Goal: Transaction & Acquisition: Purchase product/service

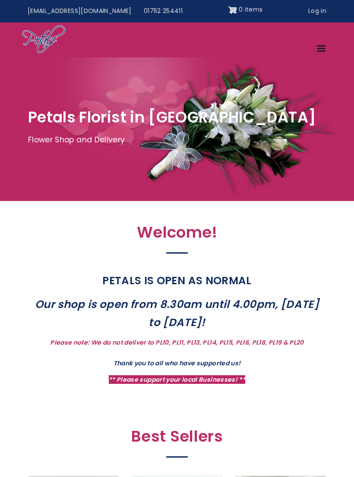
click at [322, 43] on link "Menu" at bounding box center [321, 49] width 21 height 15
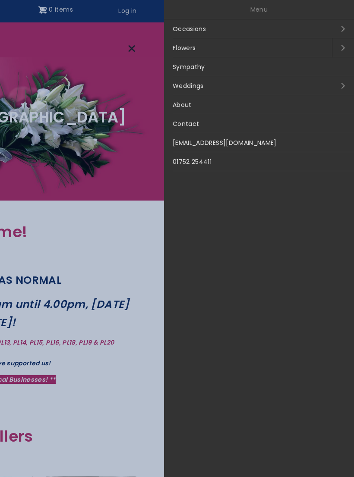
click at [198, 69] on link "Sympathy" at bounding box center [259, 66] width 190 height 19
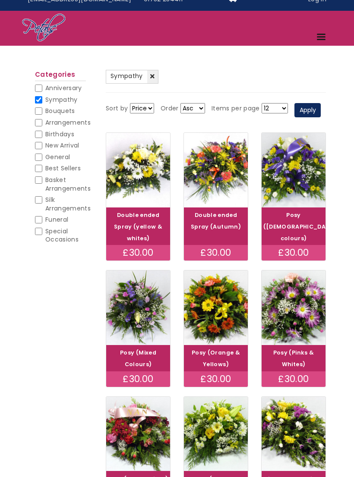
scroll to position [17, 0]
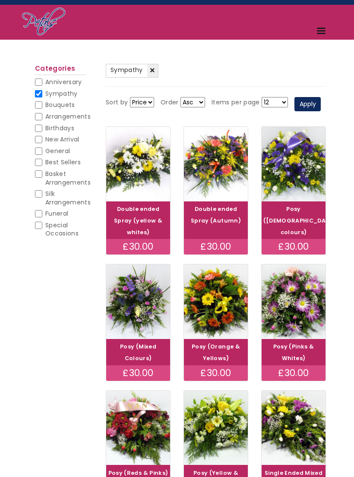
click at [57, 210] on span "Funeral" at bounding box center [56, 214] width 23 height 9
click at [42, 211] on input "Funeral" at bounding box center [38, 214] width 7 height 7
checkbox input "true"
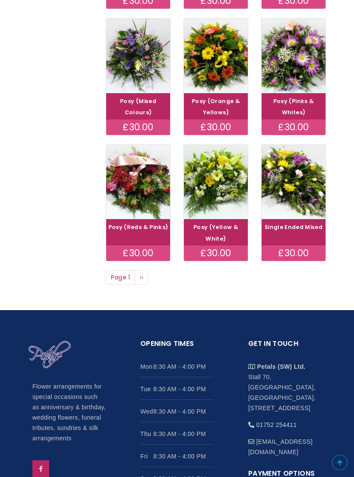
scroll to position [425, 0]
click at [305, 216] on img at bounding box center [293, 182] width 64 height 75
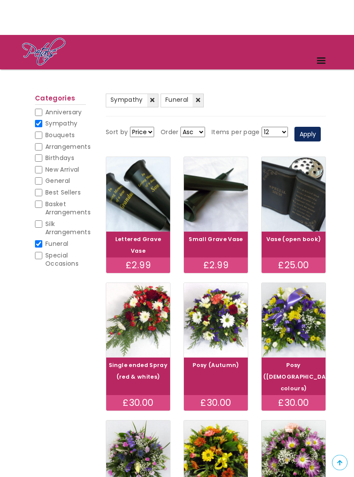
scroll to position [0, 0]
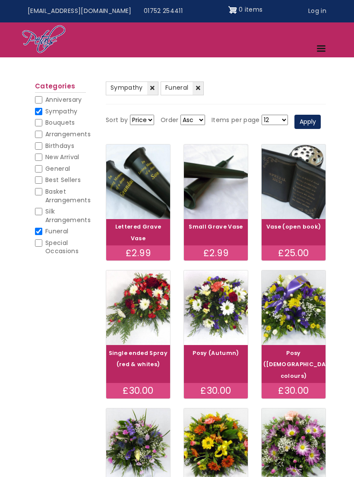
click at [88, 133] on span "Arrangements" at bounding box center [67, 134] width 45 height 9
click at [42, 133] on input "Arrangements" at bounding box center [38, 134] width 7 height 7
checkbox input "true"
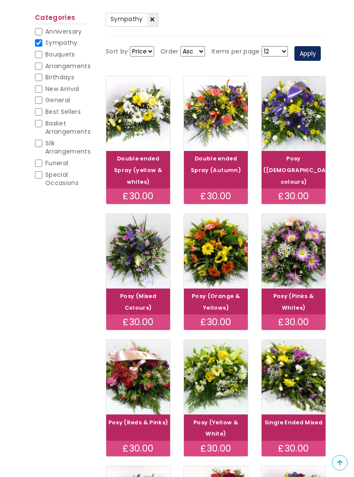
scroll to position [104, 0]
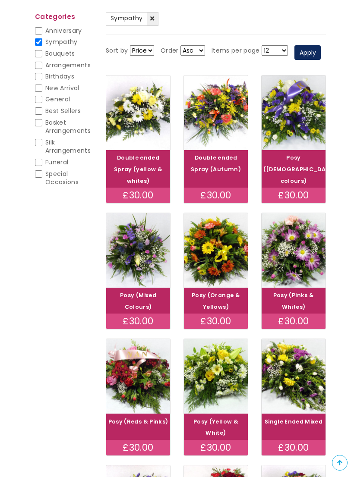
click at [147, 181] on link "Double ended Spray (yellow & whites)" at bounding box center [138, 169] width 48 height 31
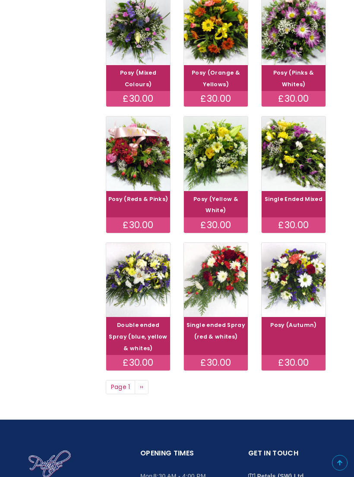
scroll to position [327, 0]
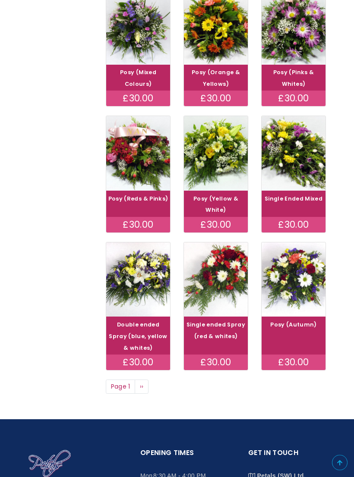
click at [140, 338] on link "Double ended Spray (blue, yellow & whites)" at bounding box center [138, 336] width 59 height 31
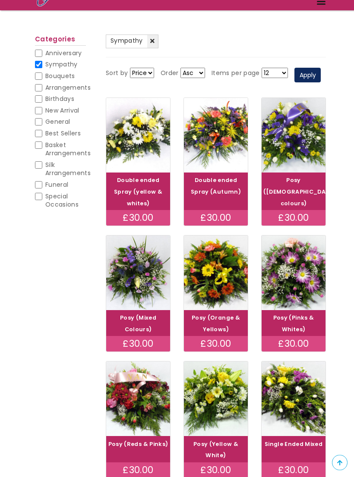
scroll to position [0, 0]
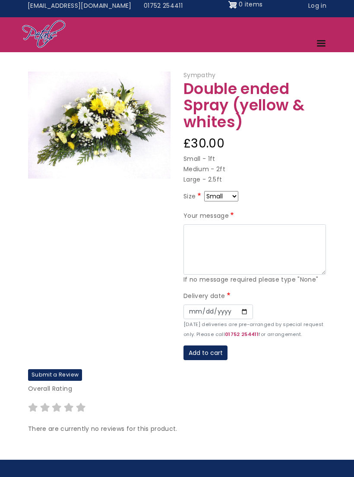
scroll to position [5, 0]
click at [218, 175] on p "Small - 1ft Medium - 2ft Large - 2.5ft" at bounding box center [254, 169] width 142 height 31
click at [216, 178] on p "Small - 1ft Medium - 2ft Large - 2.5ft" at bounding box center [254, 169] width 142 height 31
click at [237, 196] on select "Small Medium Large" at bounding box center [221, 196] width 34 height 10
select select "10"
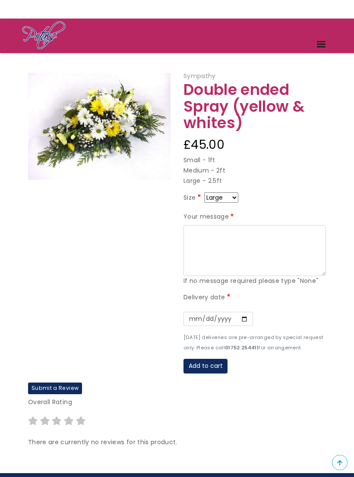
scroll to position [41, 0]
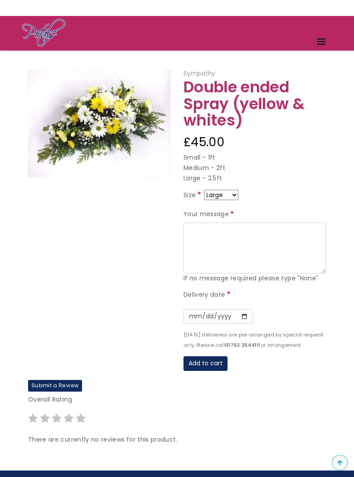
click at [319, 38] on link "Menu" at bounding box center [321, 42] width 21 height 15
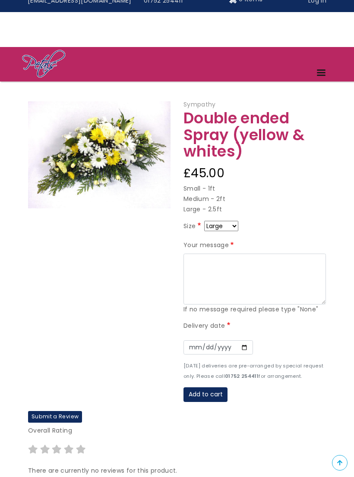
scroll to position [0, 0]
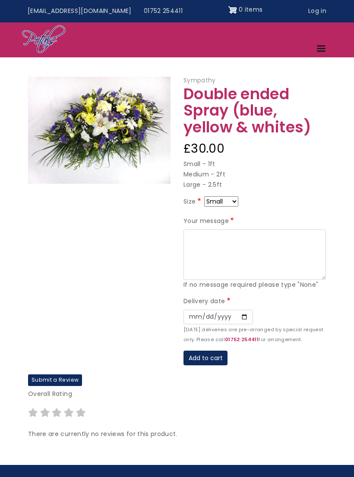
click at [234, 199] on select "Small Medium Large" at bounding box center [221, 201] width 34 height 10
select select "10"
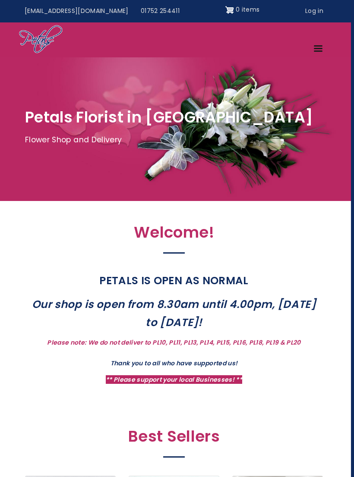
scroll to position [0, 6]
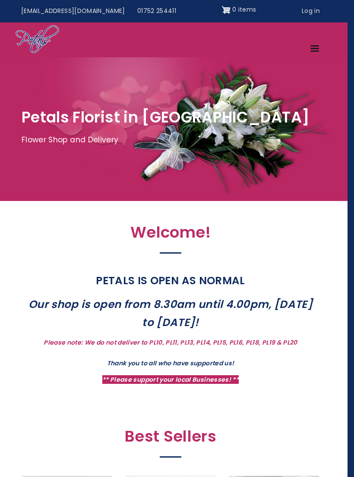
click at [314, 48] on span "Site header" at bounding box center [314, 48] width 9 height 1
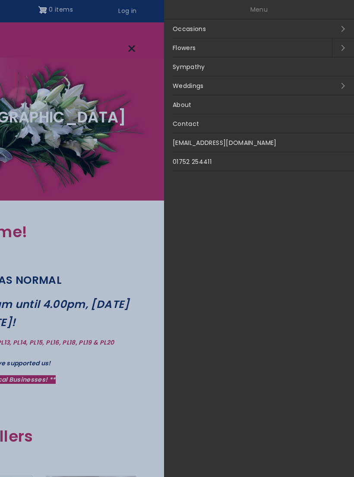
scroll to position [0, 0]
click at [206, 66] on link "Sympathy" at bounding box center [259, 66] width 190 height 19
click at [204, 32] on link "Occasions Open submenu" at bounding box center [259, 28] width 190 height 19
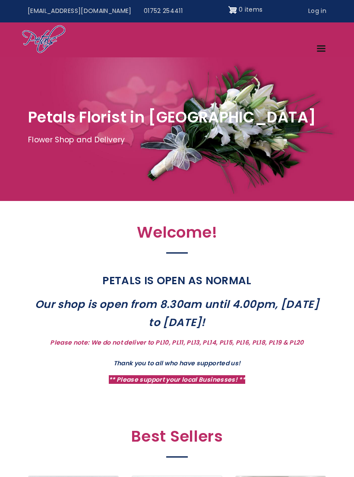
click at [318, 48] on span "Site header" at bounding box center [321, 48] width 9 height 1
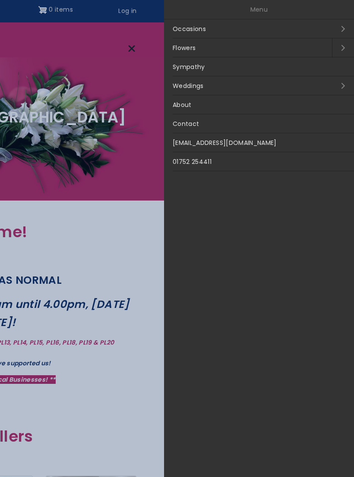
click at [202, 65] on link "Sympathy" at bounding box center [259, 66] width 190 height 19
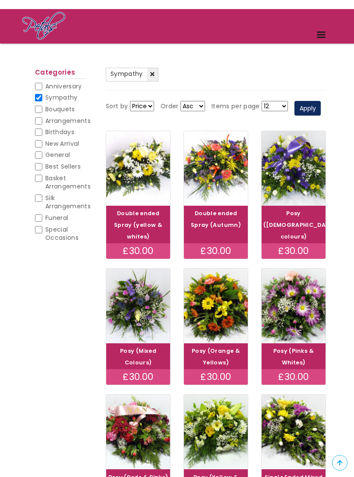
scroll to position [48, 0]
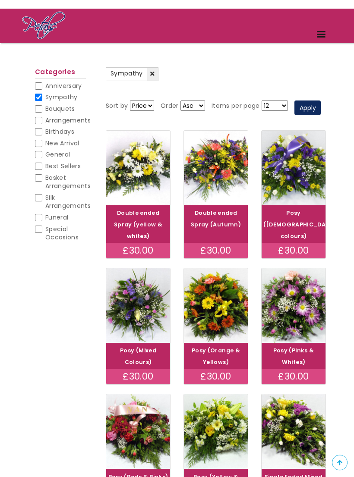
click at [63, 217] on span "Funeral" at bounding box center [56, 218] width 23 height 9
click at [42, 217] on input "Funeral" at bounding box center [38, 217] width 7 height 7
checkbox input "true"
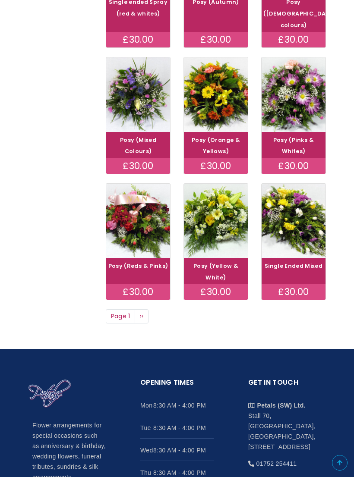
scroll to position [385, 0]
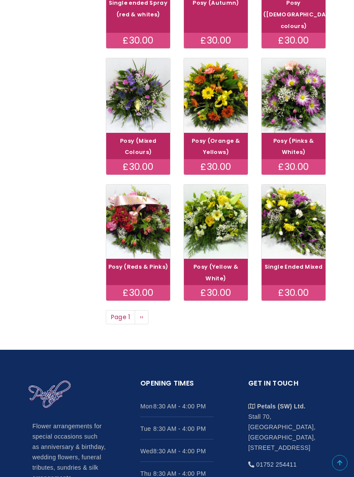
click at [142, 313] on span "››" at bounding box center [142, 317] width 4 height 9
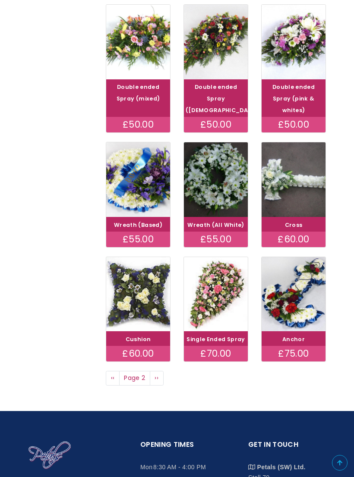
scroll to position [301, 0]
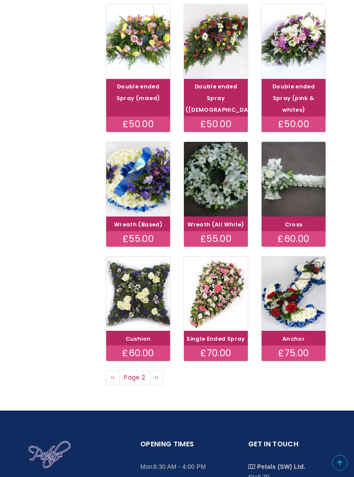
click at [156, 382] on span "››" at bounding box center [156, 377] width 4 height 9
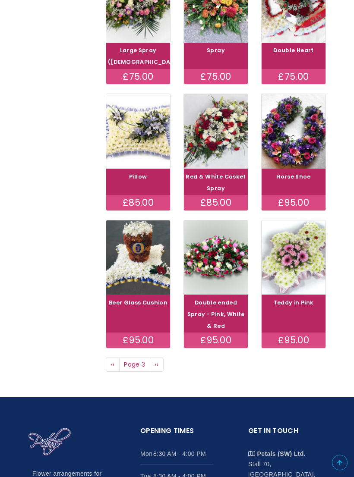
scroll to position [337, 0]
click at [157, 369] on span "››" at bounding box center [156, 364] width 4 height 9
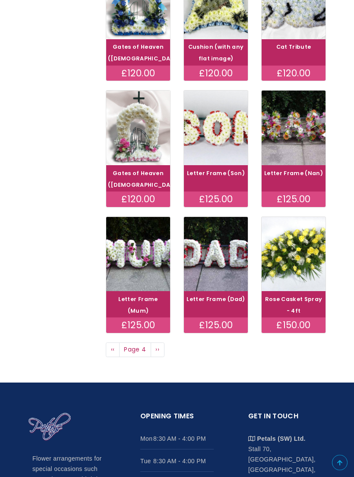
scroll to position [341, 0]
click at [158, 354] on span "››" at bounding box center [157, 349] width 4 height 9
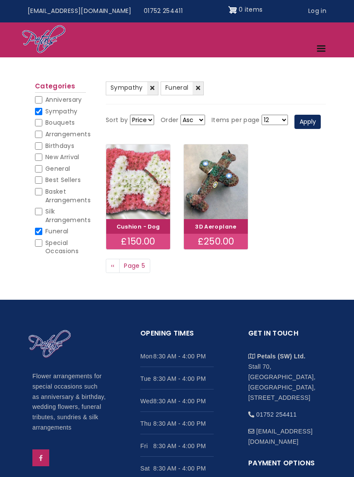
click at [114, 270] on span "‹‹" at bounding box center [113, 265] width 4 height 9
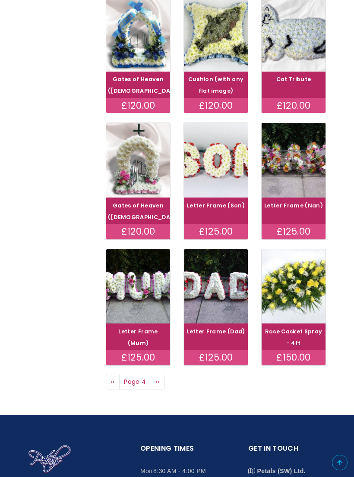
scroll to position [308, 0]
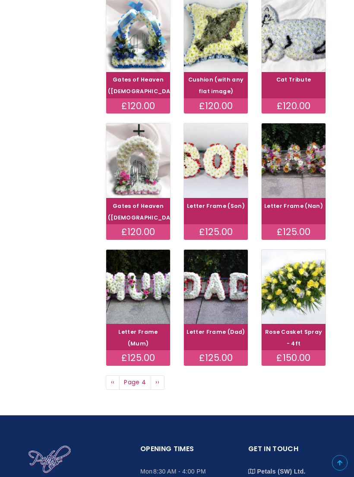
click at [303, 346] on link "Rose Casket Spray - 4ft" at bounding box center [293, 337] width 57 height 19
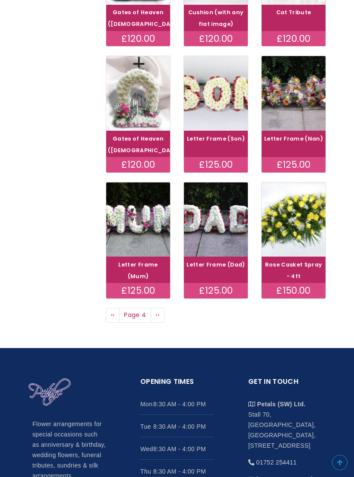
scroll to position [375, 0]
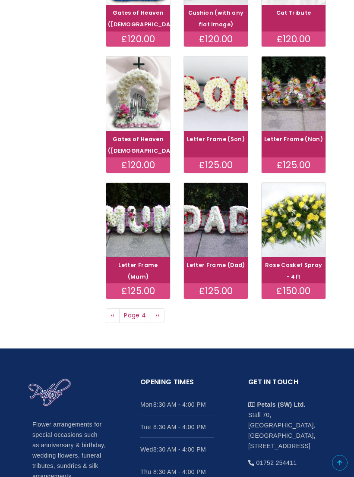
click at [115, 323] on link "Previous page ‹‹" at bounding box center [113, 315] width 14 height 15
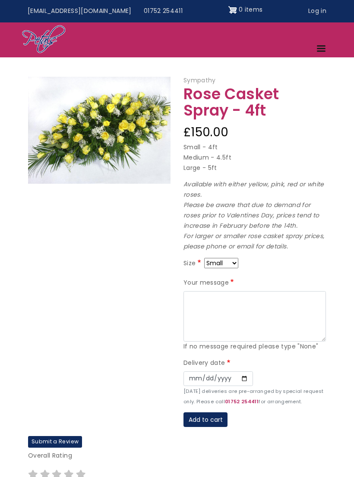
click at [236, 260] on select "Small Medium Large" at bounding box center [221, 263] width 34 height 10
select select "9"
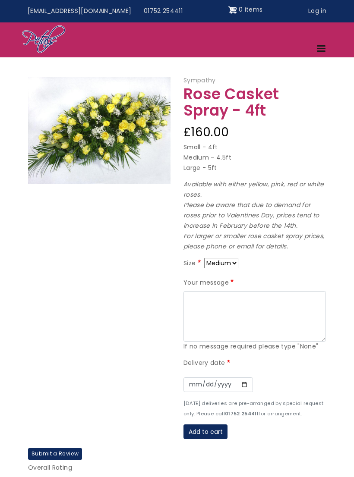
click at [230, 258] on select "Small Medium Large" at bounding box center [221, 263] width 34 height 10
select select "8"
click at [235, 258] on select "Small Medium Large" at bounding box center [221, 263] width 34 height 10
select select "10"
click at [111, 137] on img at bounding box center [99, 130] width 142 height 107
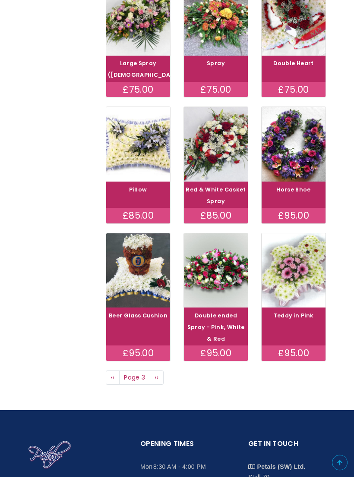
scroll to position [326, 0]
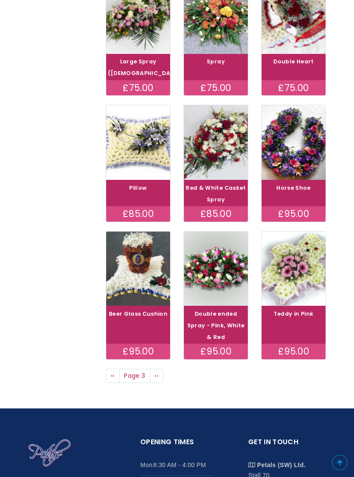
click at [122, 400] on div "Top menu [EMAIL_ADDRESS][DOMAIN_NAME] 01752 254411 0 items User account menu Lo…" at bounding box center [177, 185] width 354 height 1023
click at [115, 381] on link "Previous page ‹‹" at bounding box center [113, 376] width 14 height 15
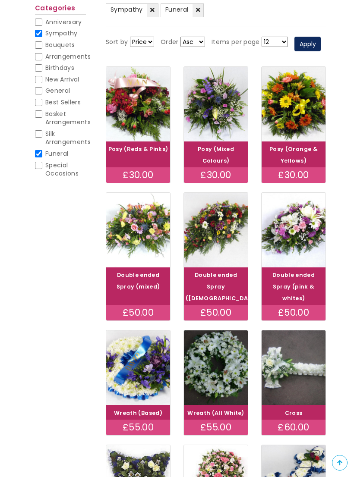
scroll to position [112, 0]
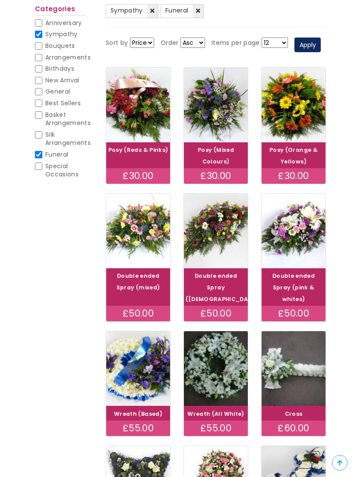
click at [309, 300] on link "Double ended Spray (pink & whites)" at bounding box center [293, 287] width 42 height 31
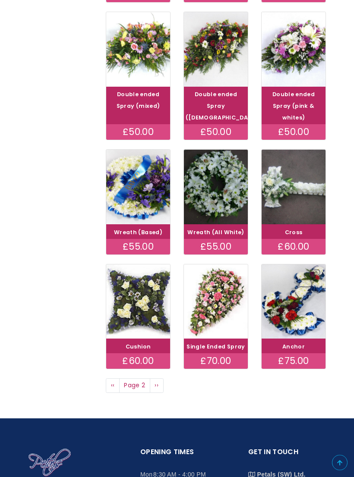
scroll to position [293, 0]
click at [109, 393] on link "Previous page ‹‹" at bounding box center [113, 385] width 14 height 15
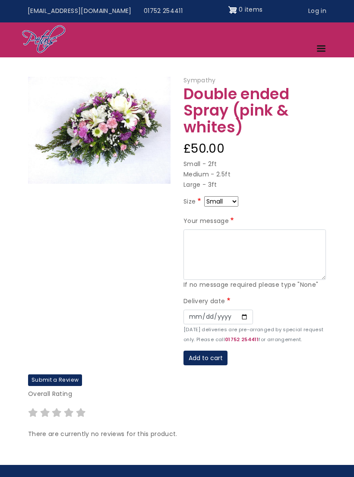
click at [231, 198] on select "Small Medium Large" at bounding box center [221, 201] width 34 height 10
select select "9"
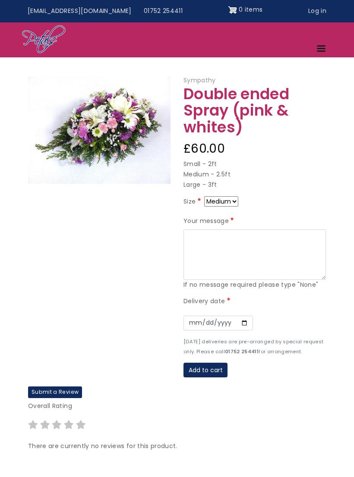
click at [237, 198] on select "Small Medium Large" at bounding box center [221, 201] width 34 height 10
select select "10"
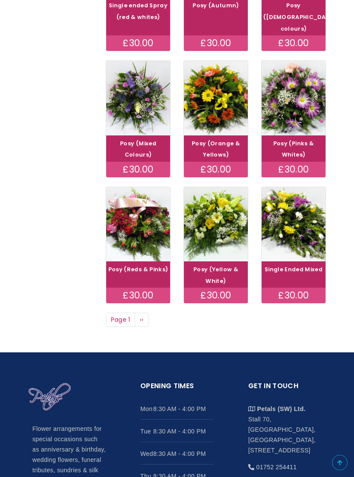
scroll to position [382, 0]
click at [142, 313] on link "Next page ››" at bounding box center [142, 320] width 14 height 15
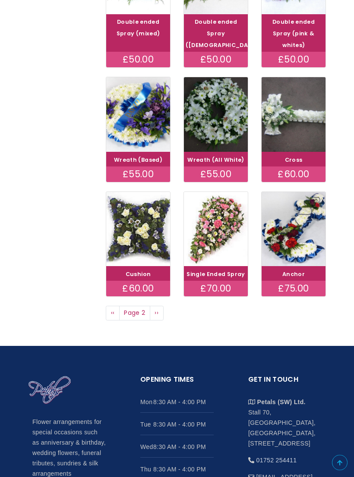
scroll to position [366, 0]
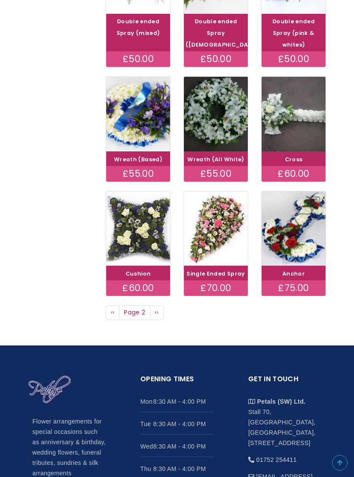
click at [160, 320] on link "Next page ››" at bounding box center [157, 312] width 14 height 15
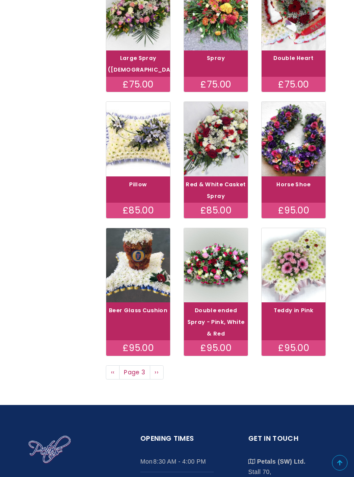
scroll to position [330, 0]
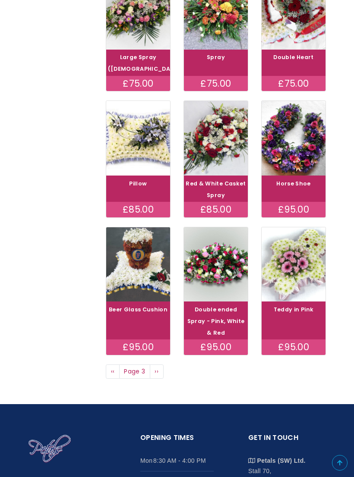
click at [157, 376] on span "››" at bounding box center [156, 371] width 4 height 9
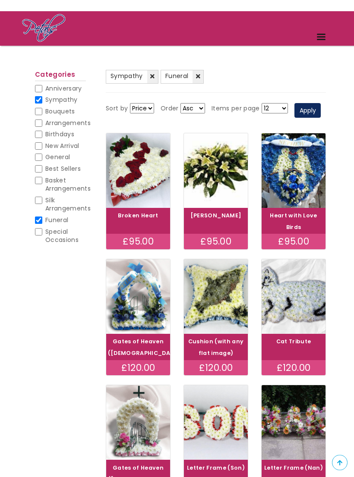
scroll to position [47, 0]
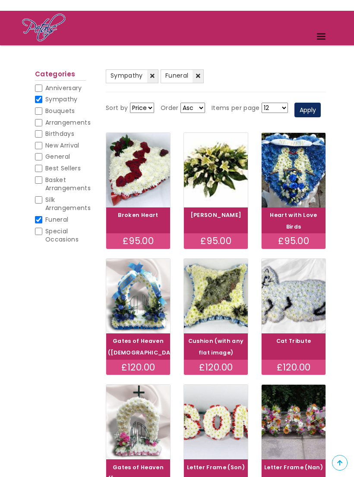
click at [227, 199] on img at bounding box center [216, 170] width 64 height 75
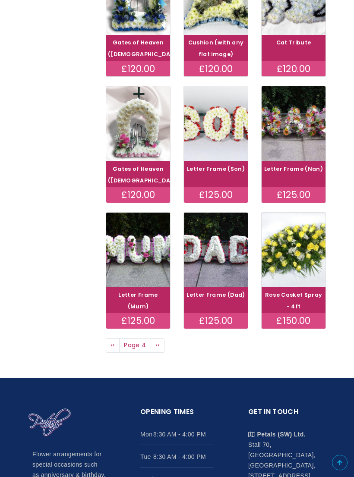
scroll to position [345, 0]
click at [304, 302] on link "Rose Casket Spray - 4ft" at bounding box center [293, 300] width 57 height 19
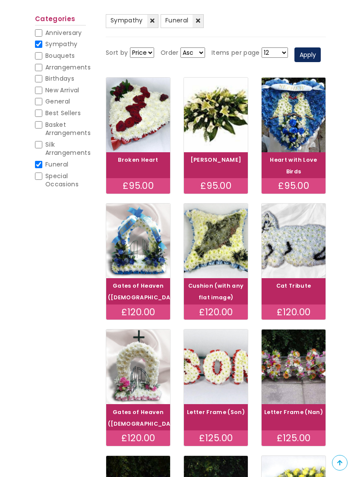
scroll to position [0, 0]
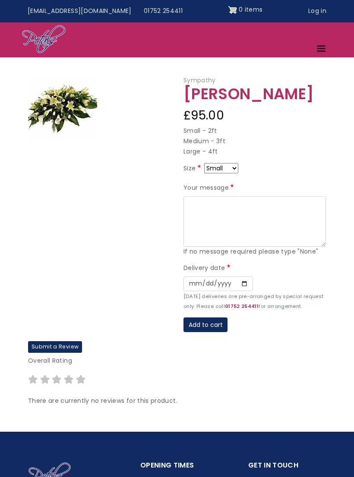
click at [238, 164] on select "Small Medium Large" at bounding box center [221, 168] width 34 height 10
select select "9"
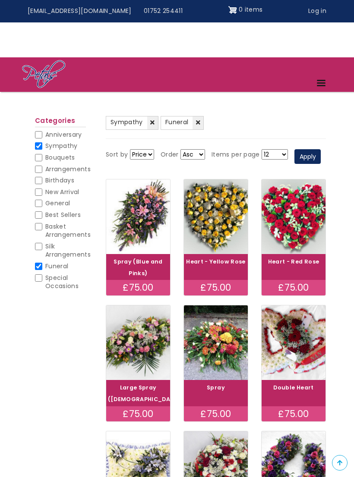
scroll to position [344, 0]
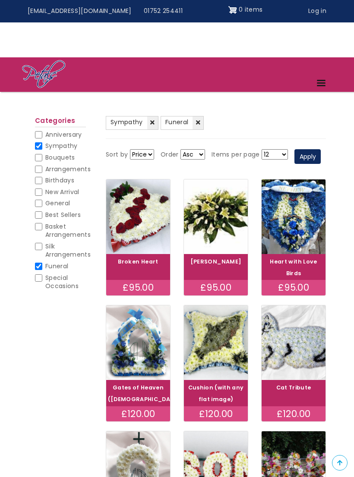
scroll to position [388, 0]
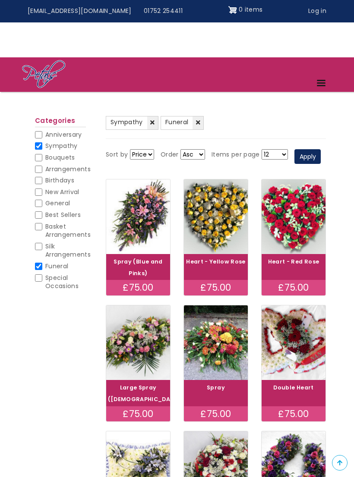
scroll to position [351, 0]
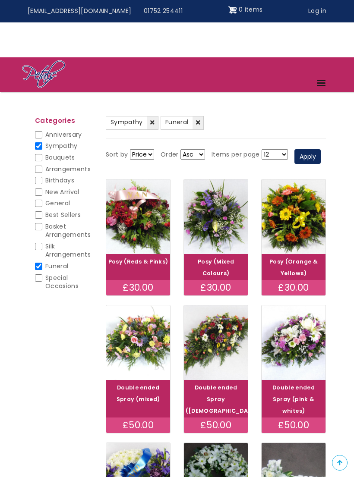
scroll to position [314, 0]
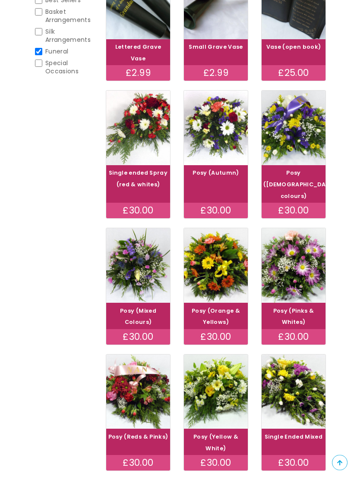
scroll to position [205, 0]
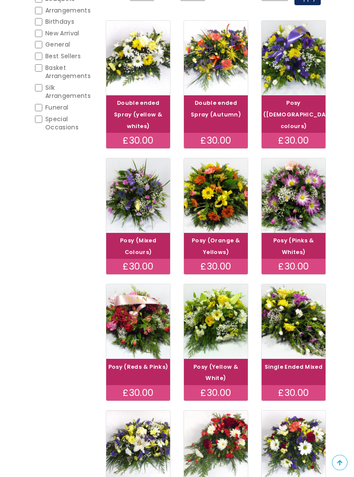
scroll to position [155, 0]
